Goal: Task Accomplishment & Management: Use online tool/utility

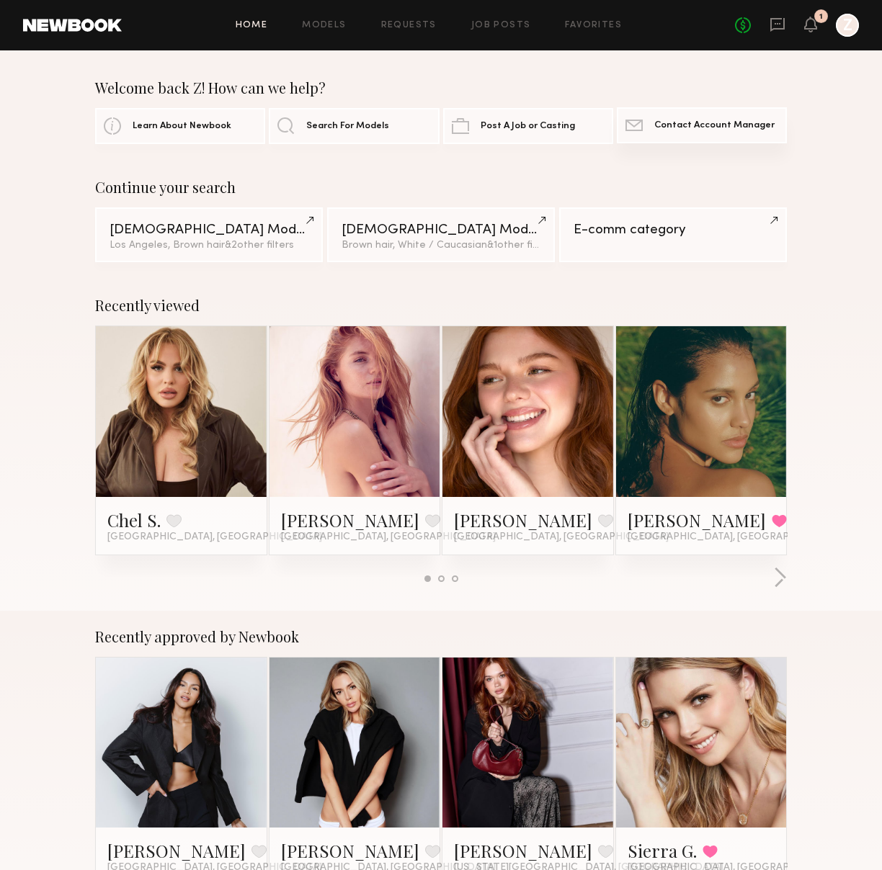
scroll to position [1, 0]
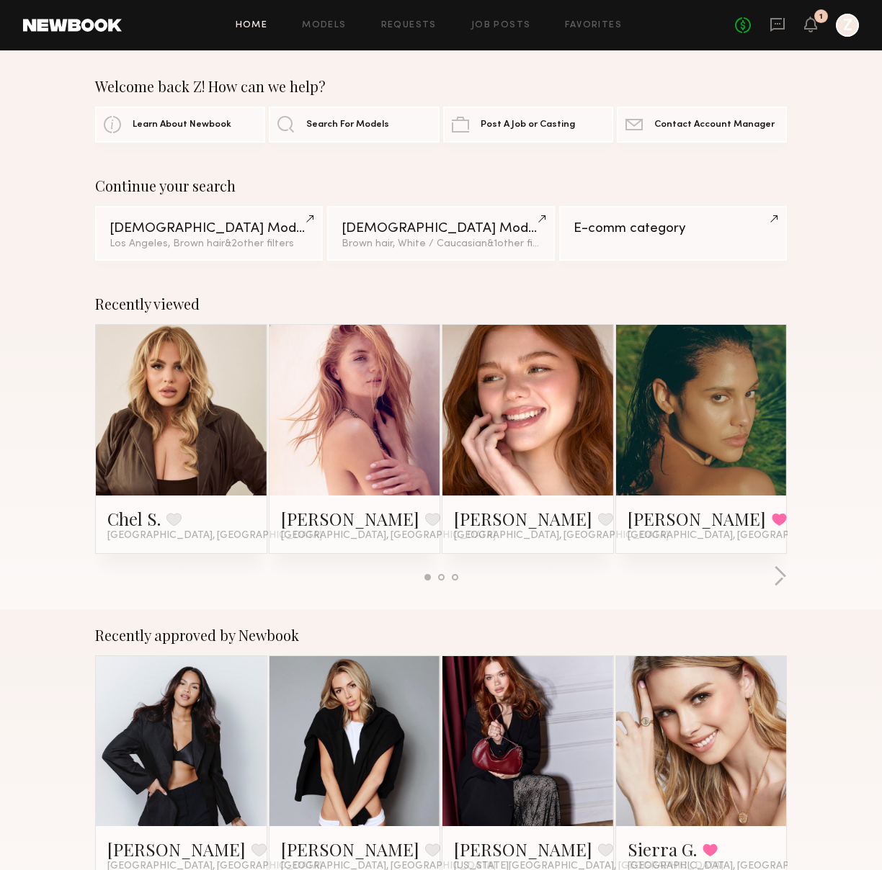
click at [654, 82] on div "Welcome back Z! How can we help?" at bounding box center [441, 86] width 692 height 17
click at [339, 25] on link "Models" at bounding box center [324, 25] width 44 height 9
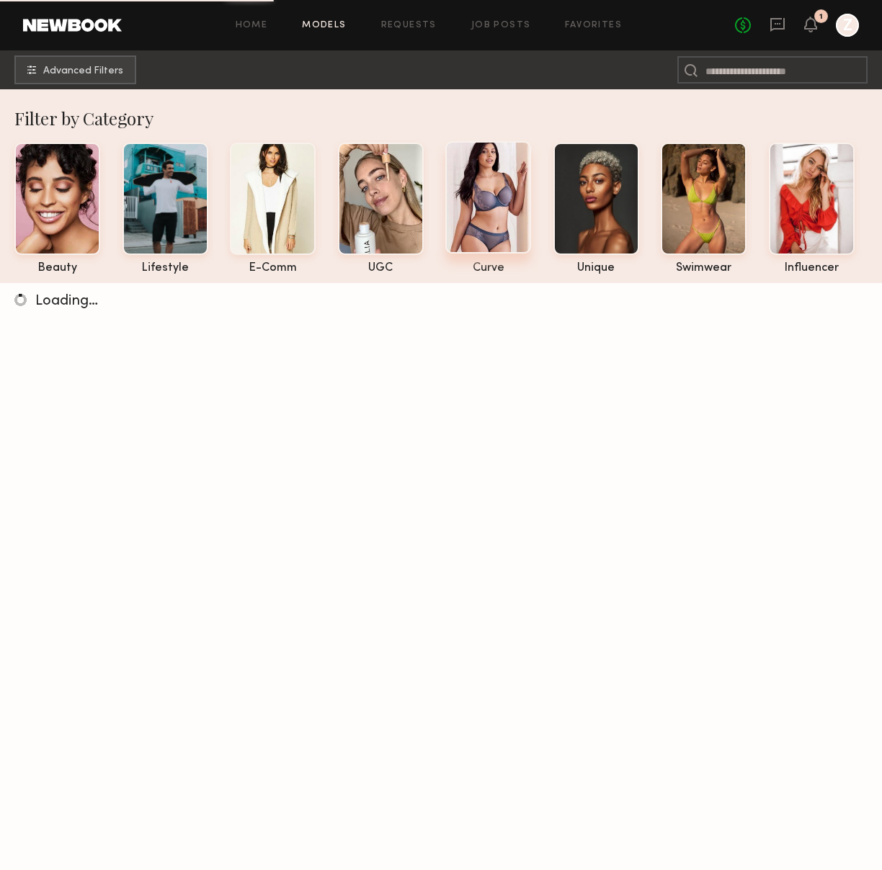
click at [488, 202] on div at bounding box center [488, 197] width 86 height 112
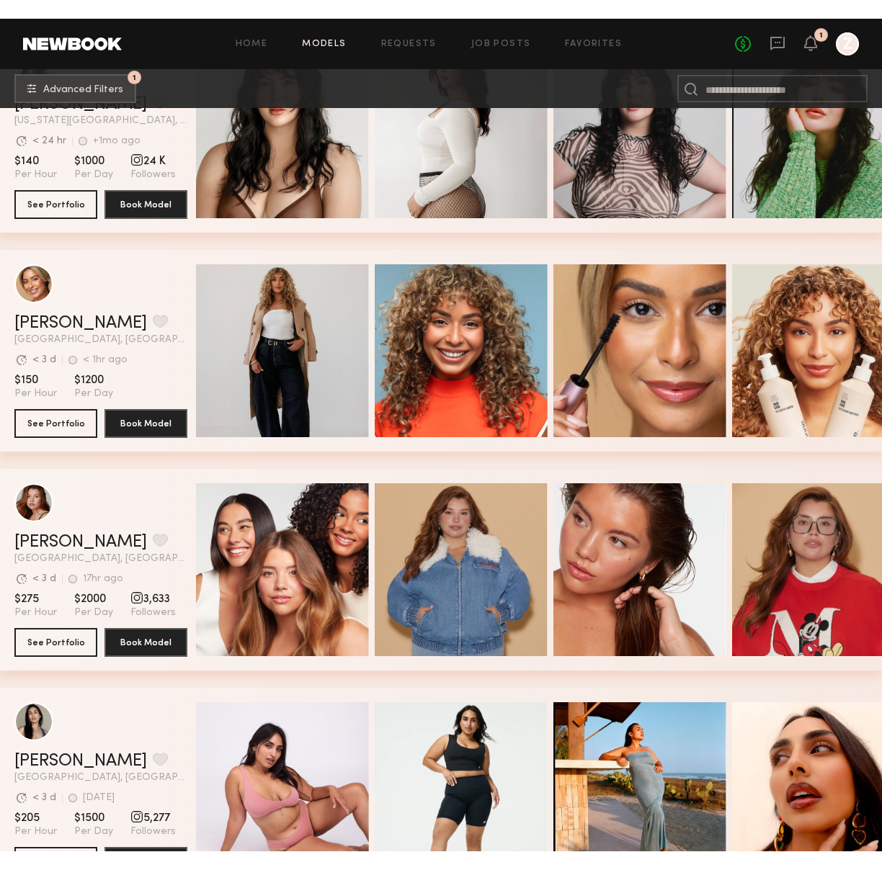
scroll to position [365, 0]
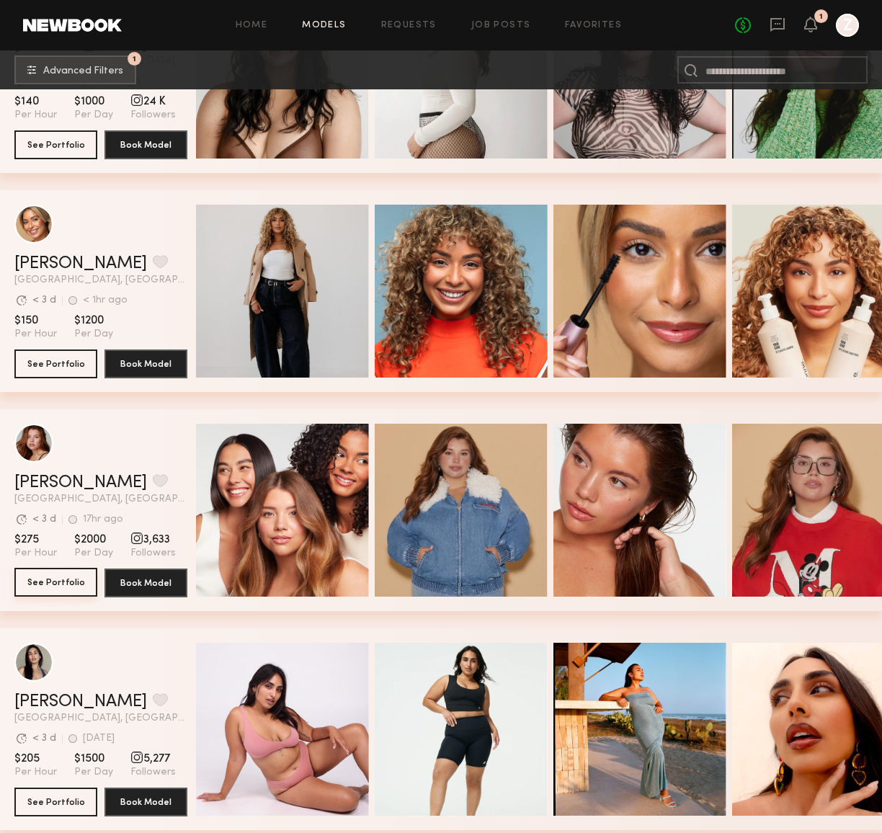
click at [83, 580] on button "See Portfolio" at bounding box center [55, 582] width 83 height 29
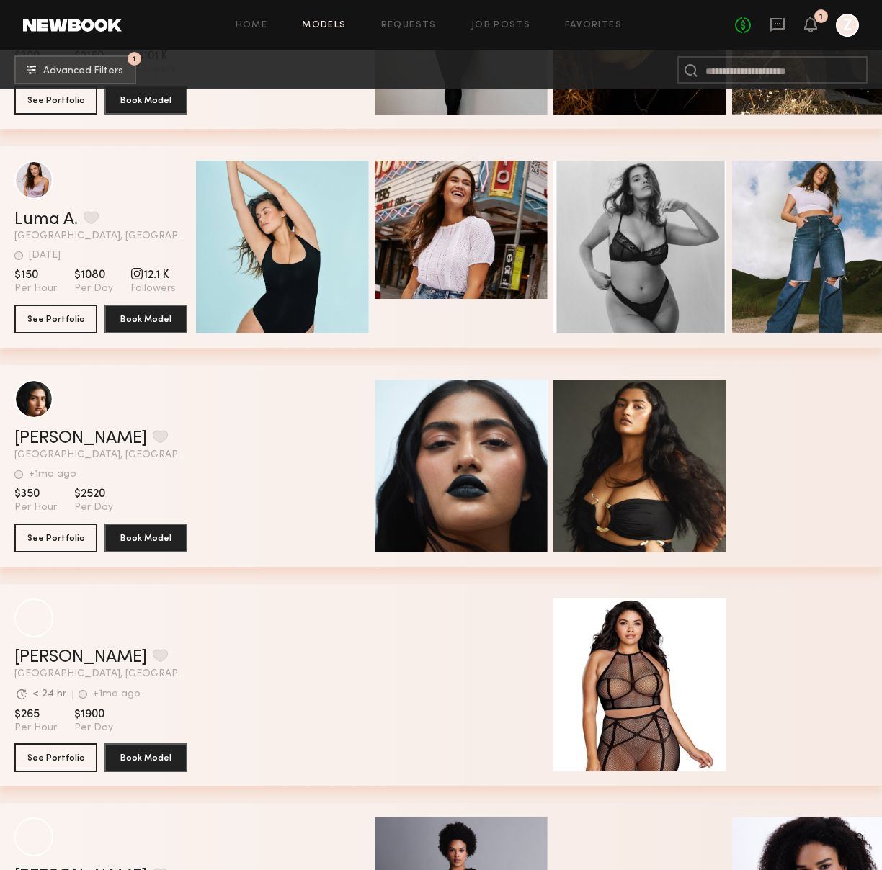
scroll to position [8302, 0]
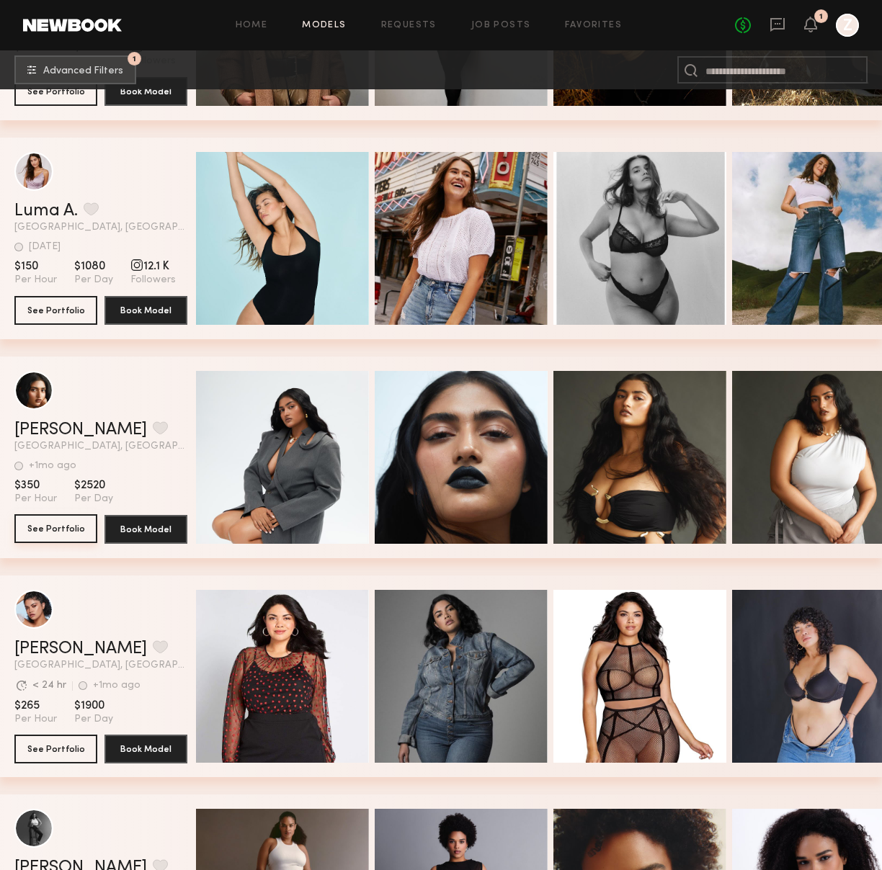
click at [49, 529] on button "See Portfolio" at bounding box center [55, 528] width 83 height 29
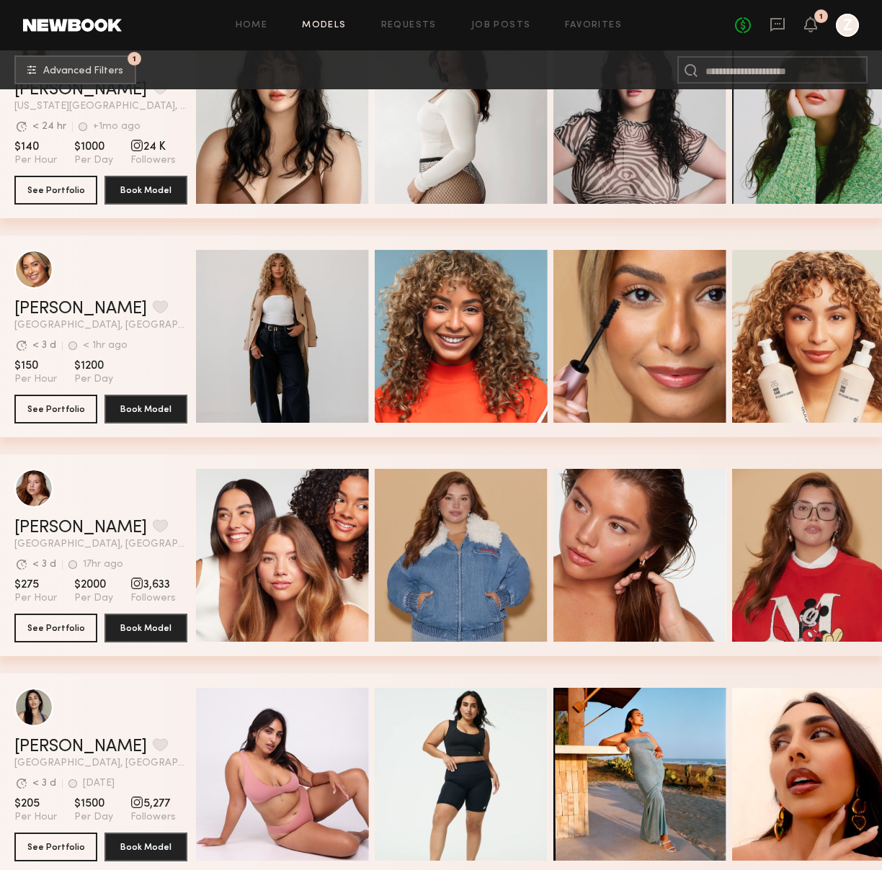
scroll to position [0, 0]
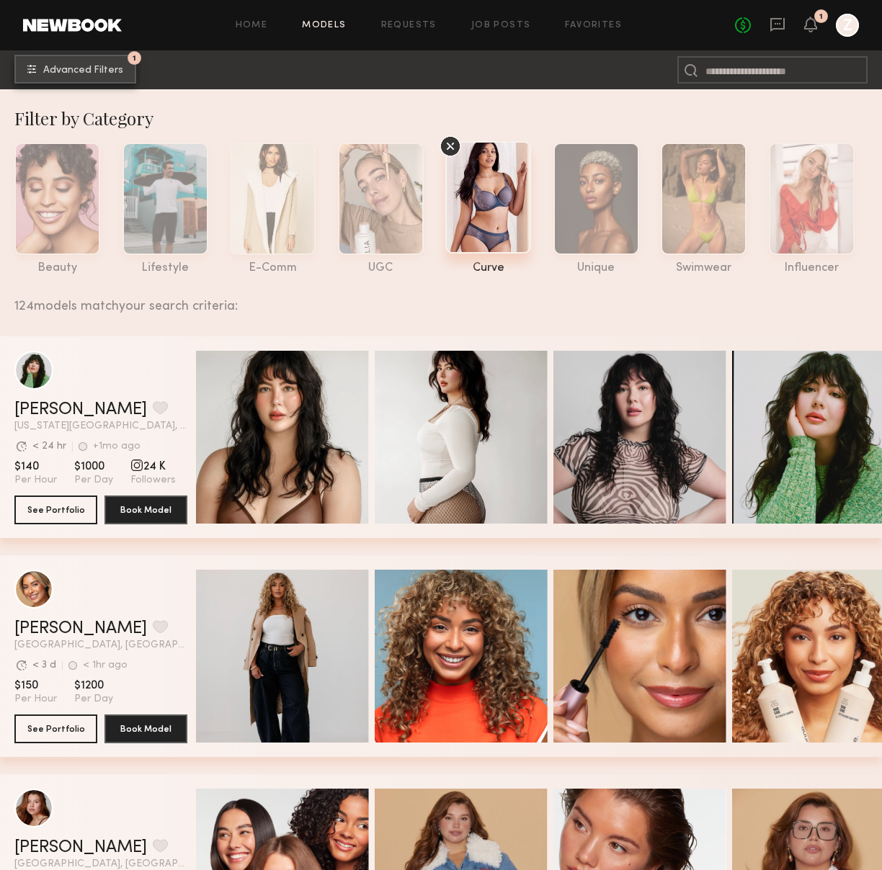
click at [73, 67] on span "Advanced Filters" at bounding box center [83, 71] width 80 height 10
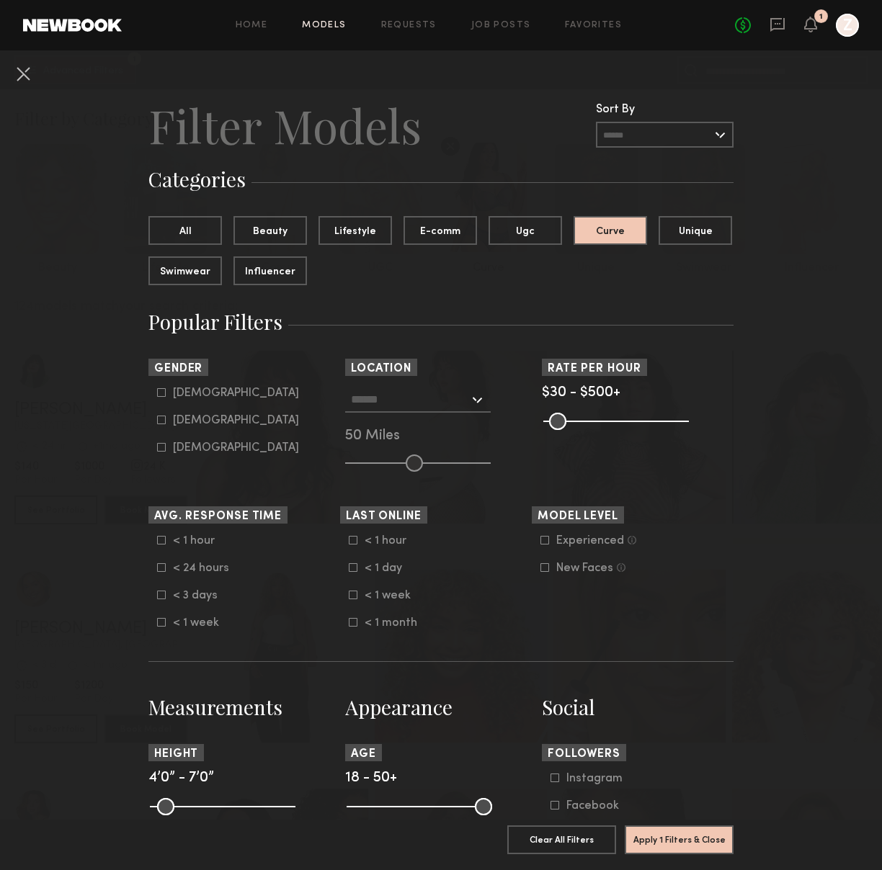
click at [402, 398] on input "text" at bounding box center [410, 399] width 118 height 24
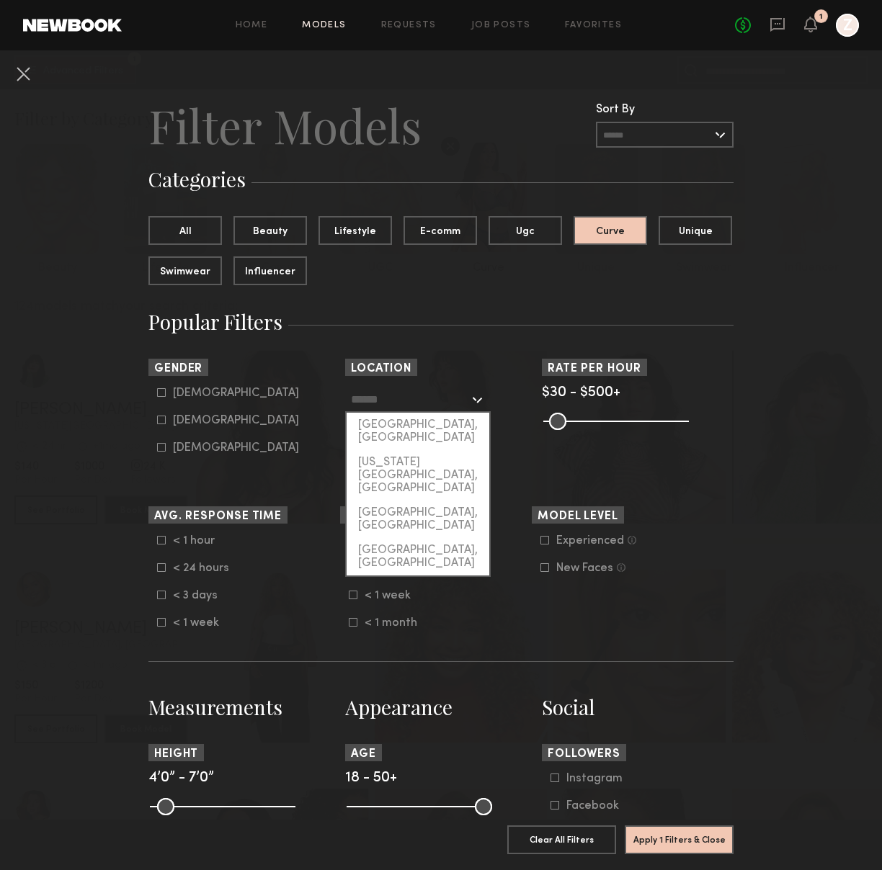
click at [401, 423] on div "[GEOGRAPHIC_DATA], [GEOGRAPHIC_DATA]" at bounding box center [418, 431] width 143 height 37
type input "**********"
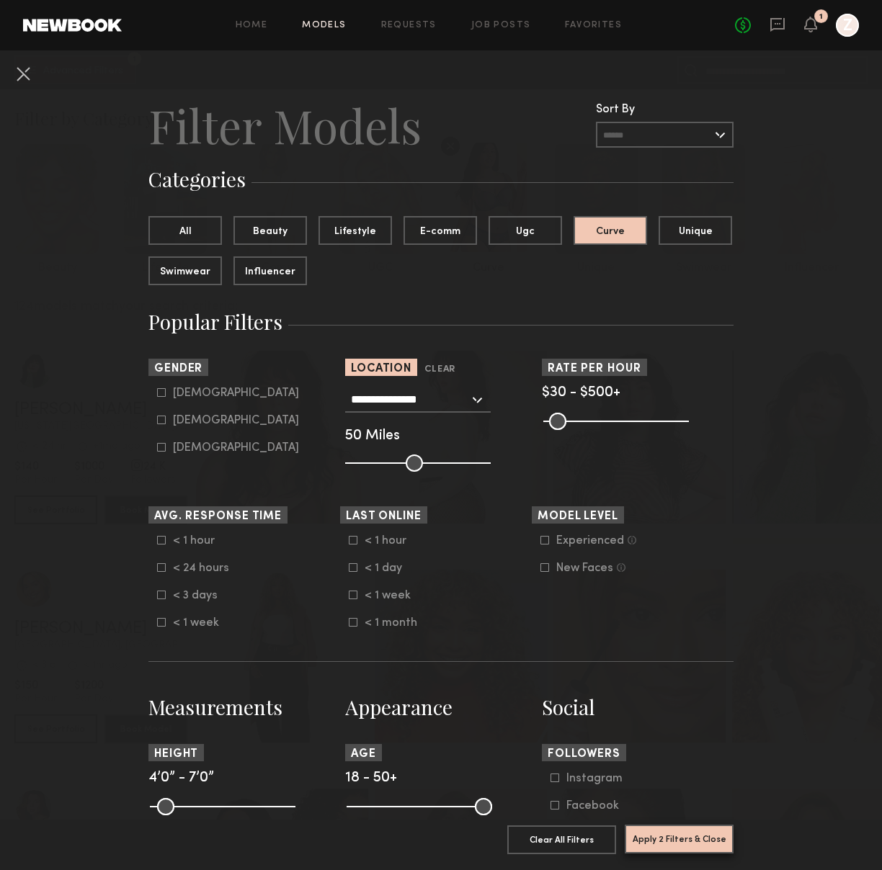
click at [683, 844] on button "Apply 2 Filters & Close" at bounding box center [679, 839] width 109 height 29
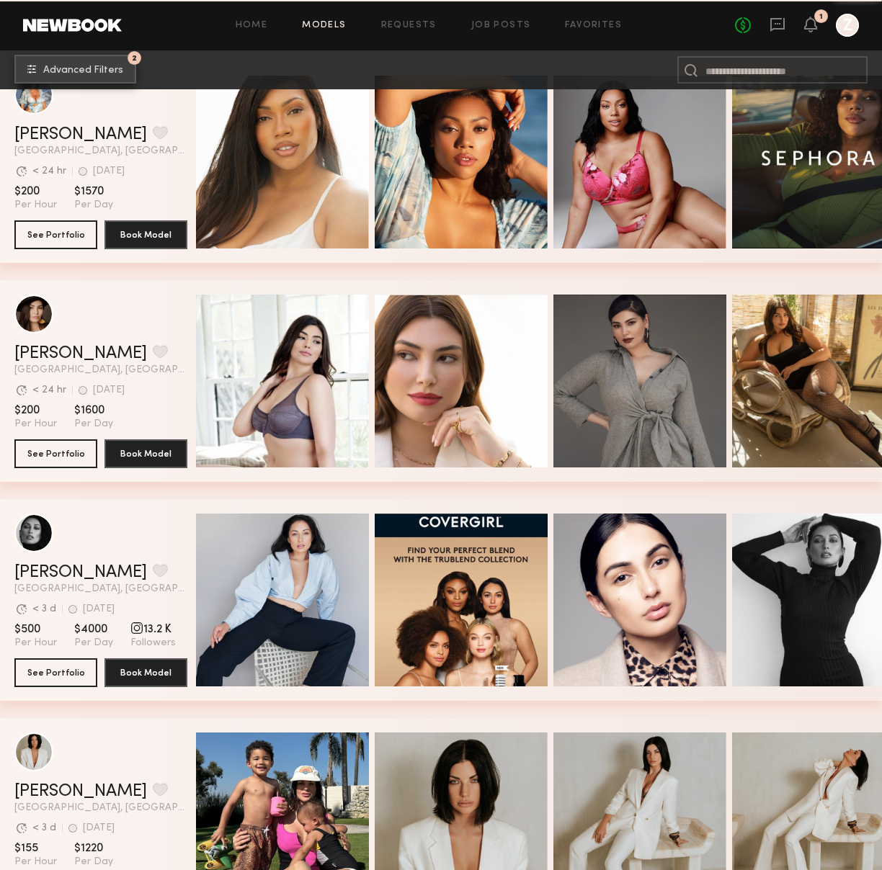
scroll to position [7071, 0]
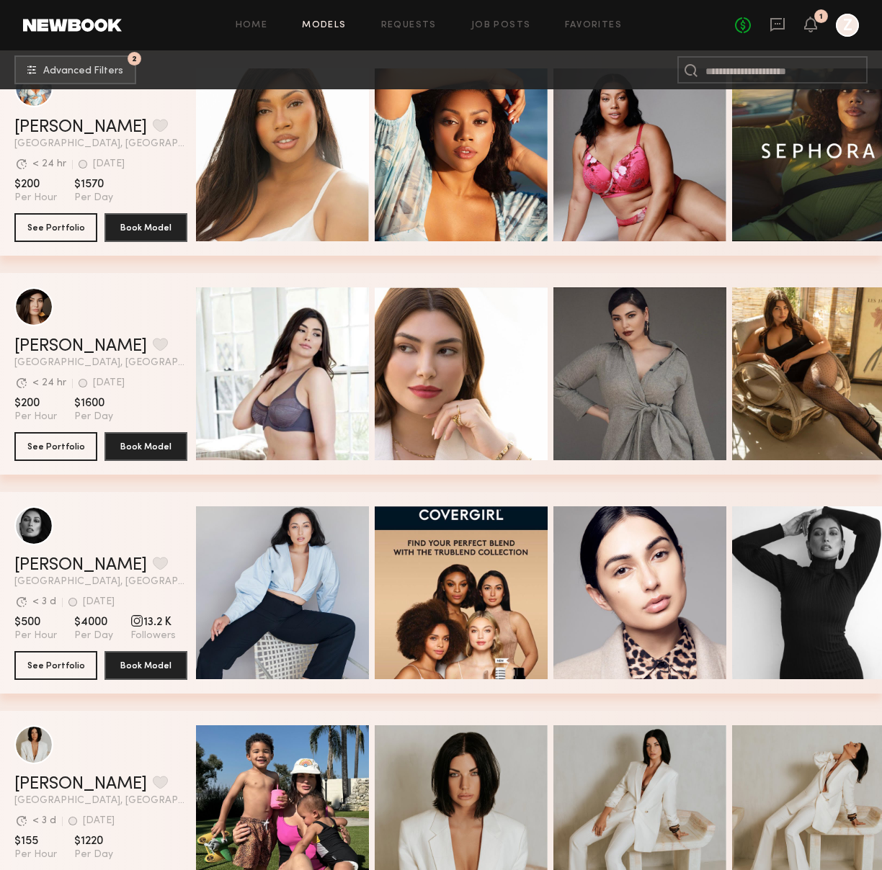
click at [148, 295] on div "grid" at bounding box center [100, 306] width 173 height 39
click at [49, 452] on button "See Portfolio" at bounding box center [55, 446] width 83 height 29
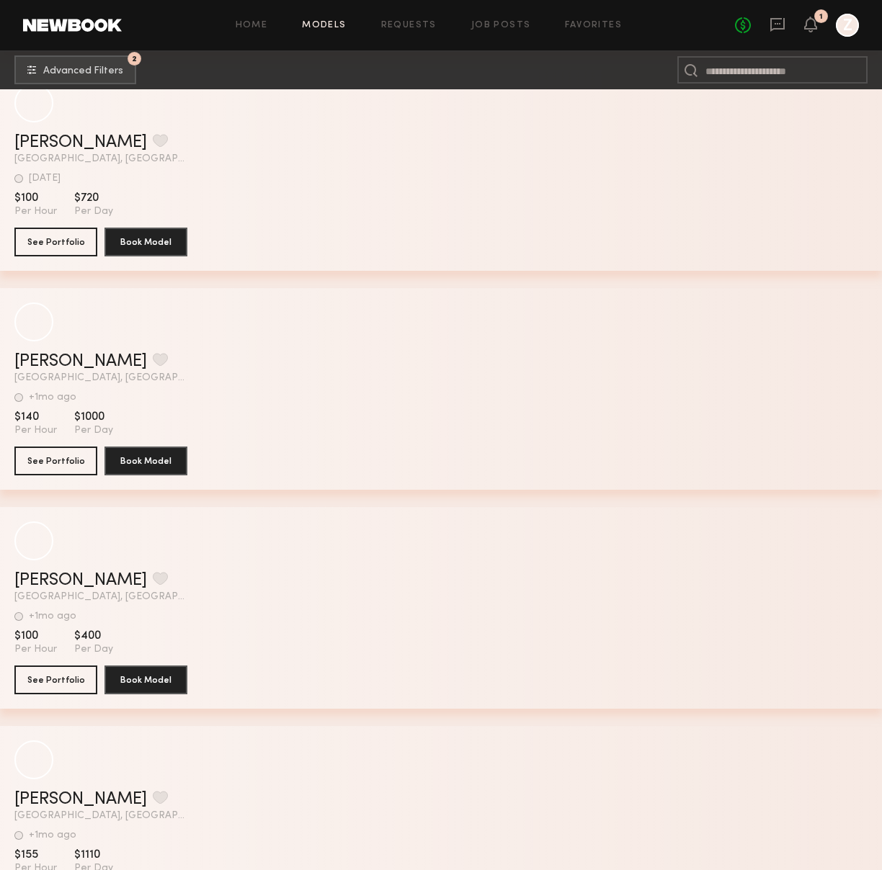
scroll to position [15219, 0]
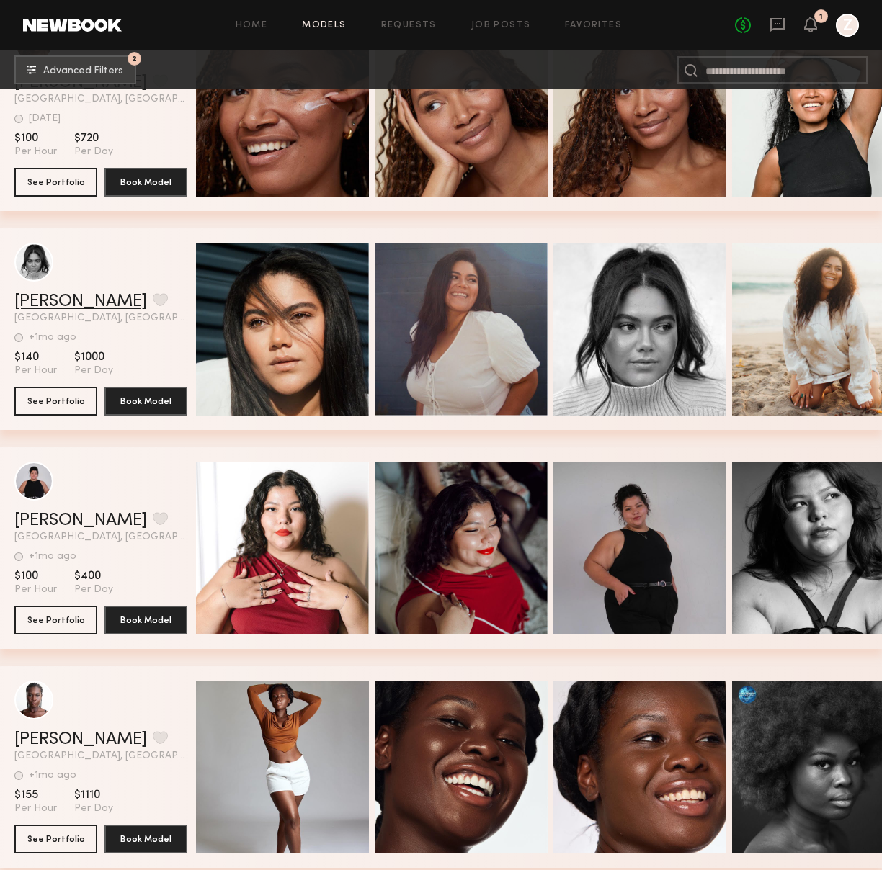
click at [66, 303] on link "[PERSON_NAME]" at bounding box center [80, 301] width 133 height 17
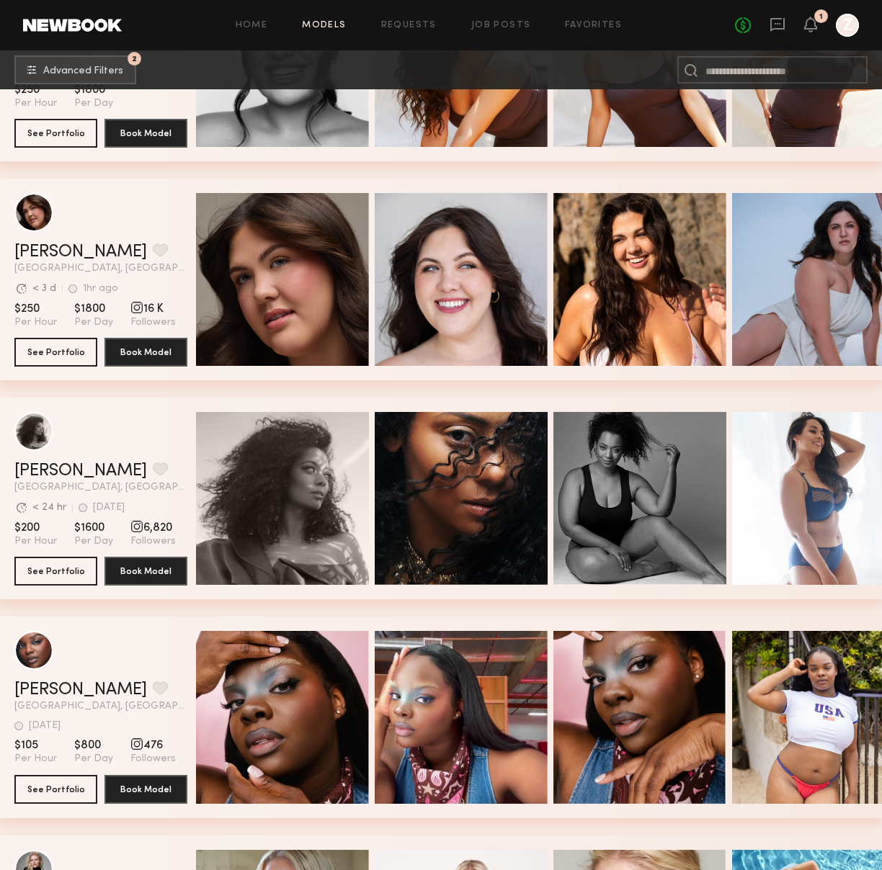
scroll to position [1472, 0]
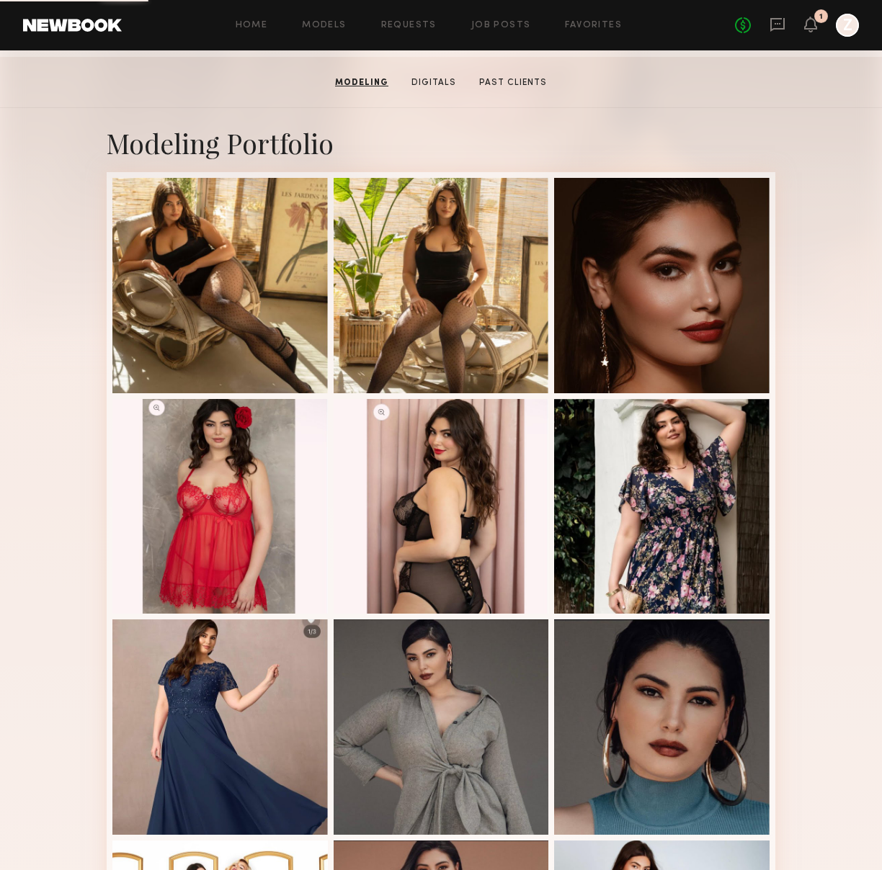
scroll to position [224, 0]
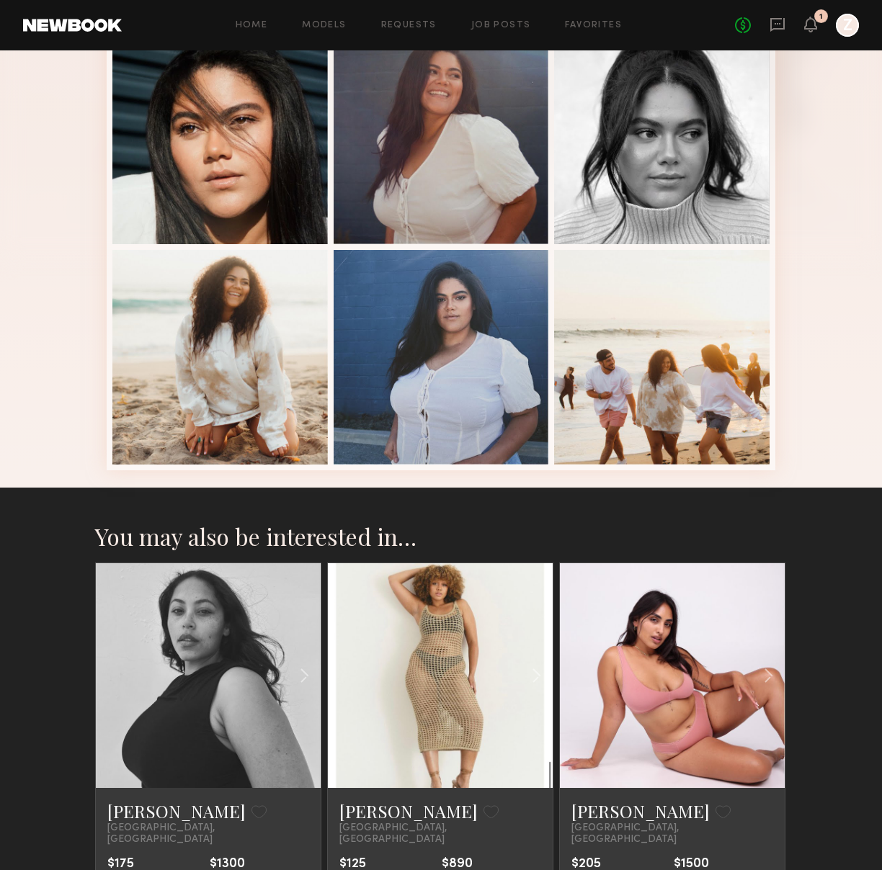
scroll to position [295, 0]
